Goal: Answer question/provide support

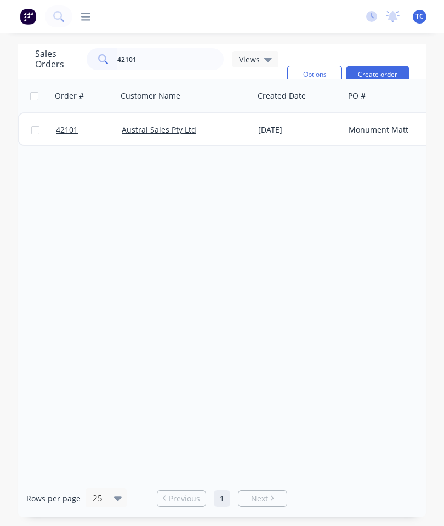
click at [176, 62] on input "42101" at bounding box center [170, 59] width 107 height 22
type input "42"
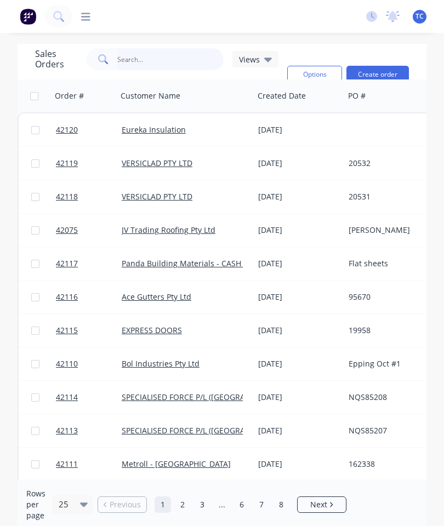
click at [160, 57] on input "text" at bounding box center [170, 59] width 107 height 22
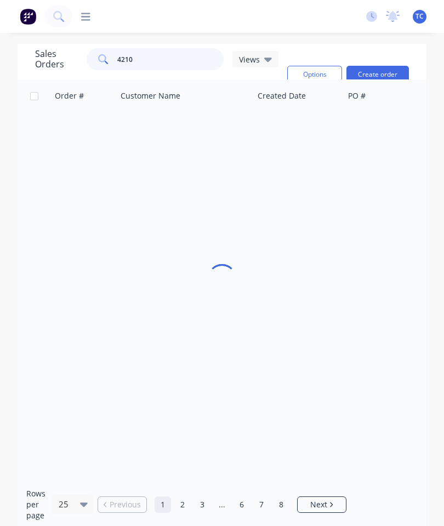
type input "42101"
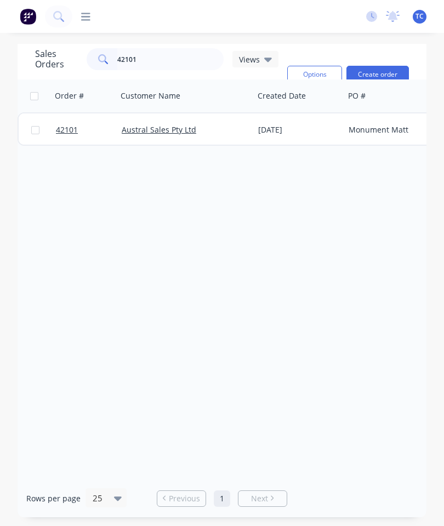
click at [75, 130] on span "42101" at bounding box center [67, 129] width 22 height 11
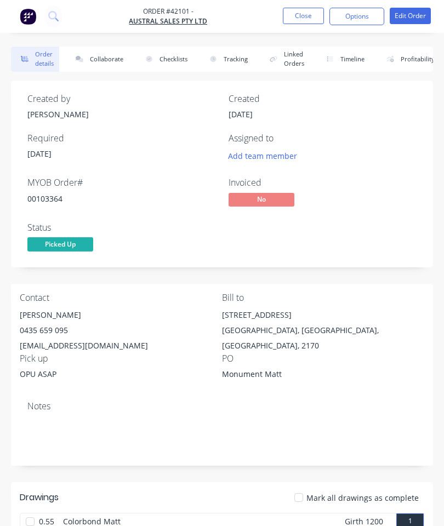
click at [113, 58] on button "Collaborate" at bounding box center [97, 59] width 63 height 25
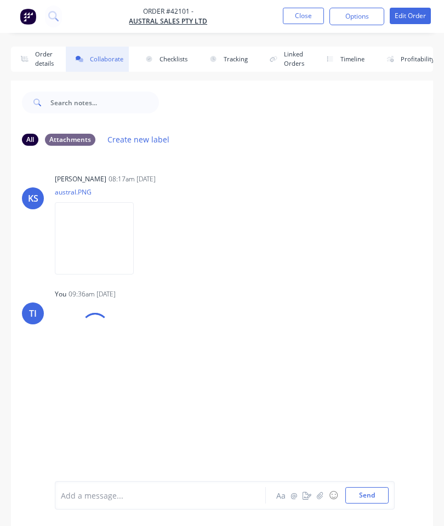
click at [317, 492] on button "button" at bounding box center [319, 495] width 13 height 13
click at [358, 491] on button "Send" at bounding box center [366, 495] width 43 height 16
click at [305, 23] on button "Close" at bounding box center [303, 16] width 41 height 16
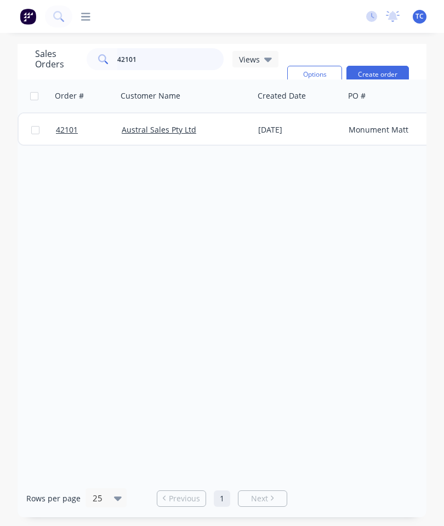
click at [166, 61] on input "42101" at bounding box center [170, 59] width 107 height 22
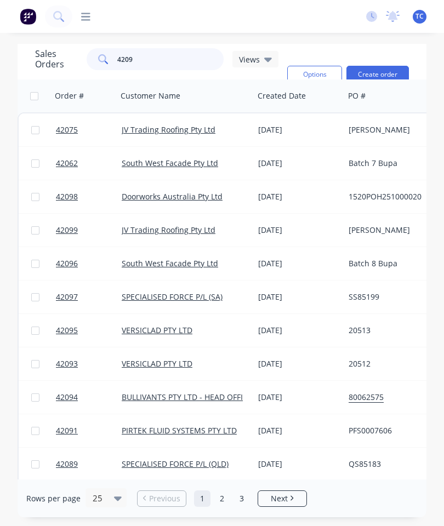
type input "42098"
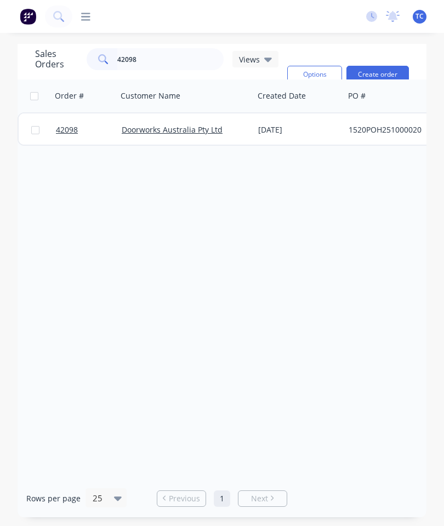
click at [67, 130] on span "42098" at bounding box center [67, 129] width 22 height 11
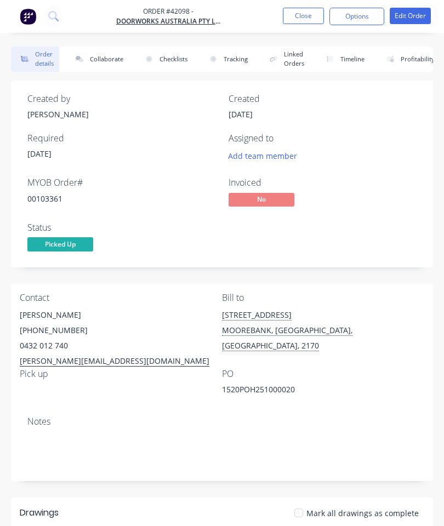
click at [105, 60] on button "Collaborate" at bounding box center [97, 59] width 63 height 25
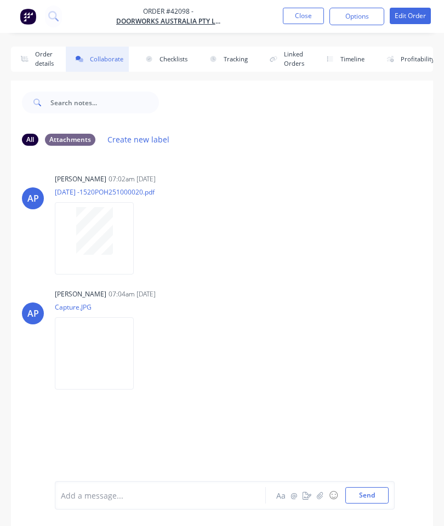
click at [317, 490] on button "button" at bounding box center [319, 495] width 13 height 13
click at [366, 502] on button "Send" at bounding box center [366, 495] width 43 height 16
